Goal: Task Accomplishment & Management: Manage account settings

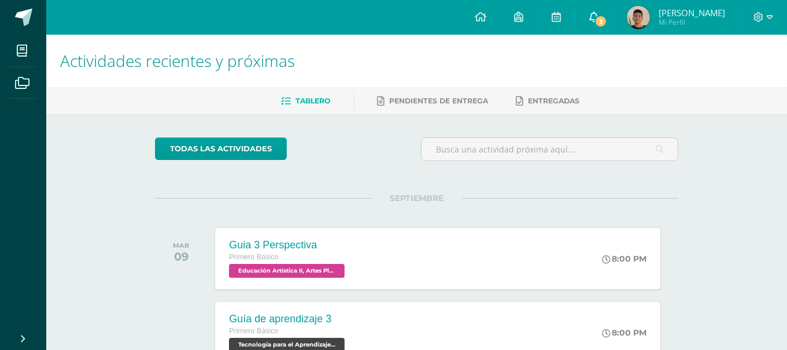
click at [598, 22] on span at bounding box center [593, 17] width 9 height 13
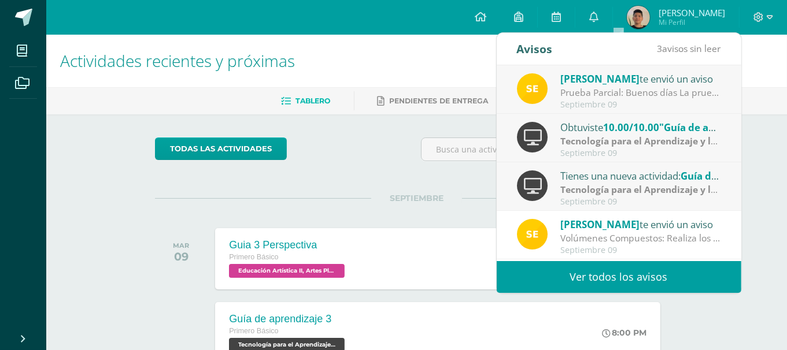
click at [606, 267] on link "Ver todos los avisos" at bounding box center [618, 277] width 244 height 32
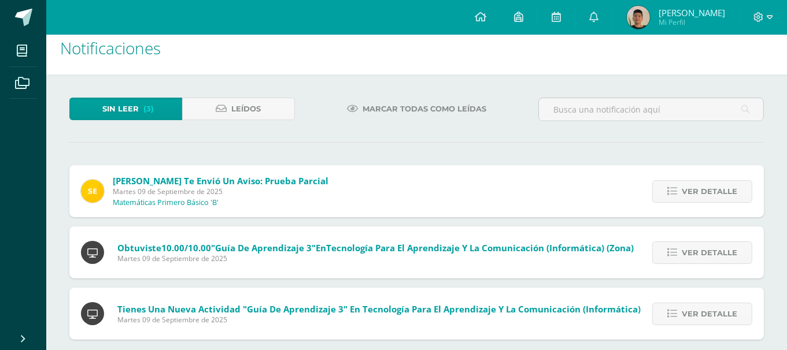
scroll to position [25, 0]
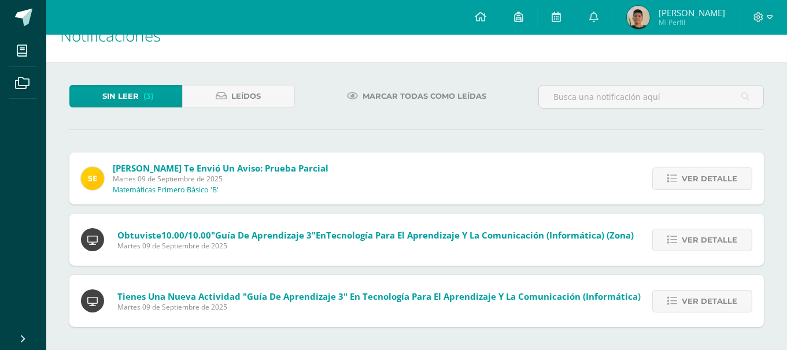
click at [676, 287] on div "Ver detalle" at bounding box center [699, 301] width 129 height 52
click at [724, 173] on span "Ver detalle" at bounding box center [708, 178] width 55 height 21
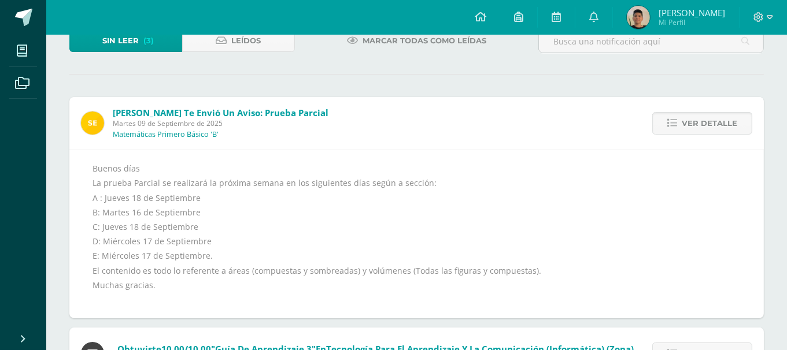
scroll to position [0, 0]
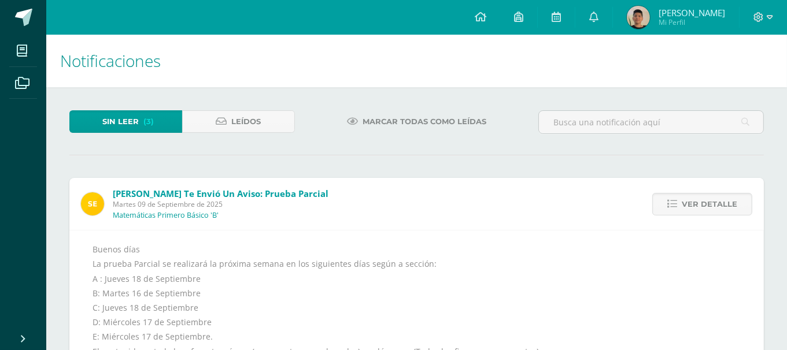
click at [390, 120] on span "Marcar todas como leídas" at bounding box center [424, 121] width 124 height 21
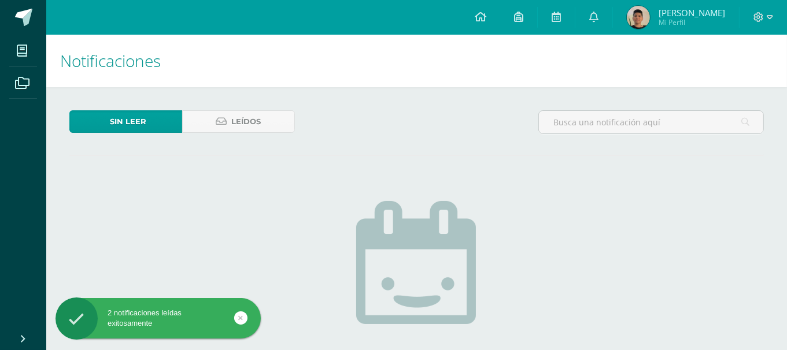
click at [492, 16] on link at bounding box center [480, 17] width 39 height 35
